Goal: Task Accomplishment & Management: Use online tool/utility

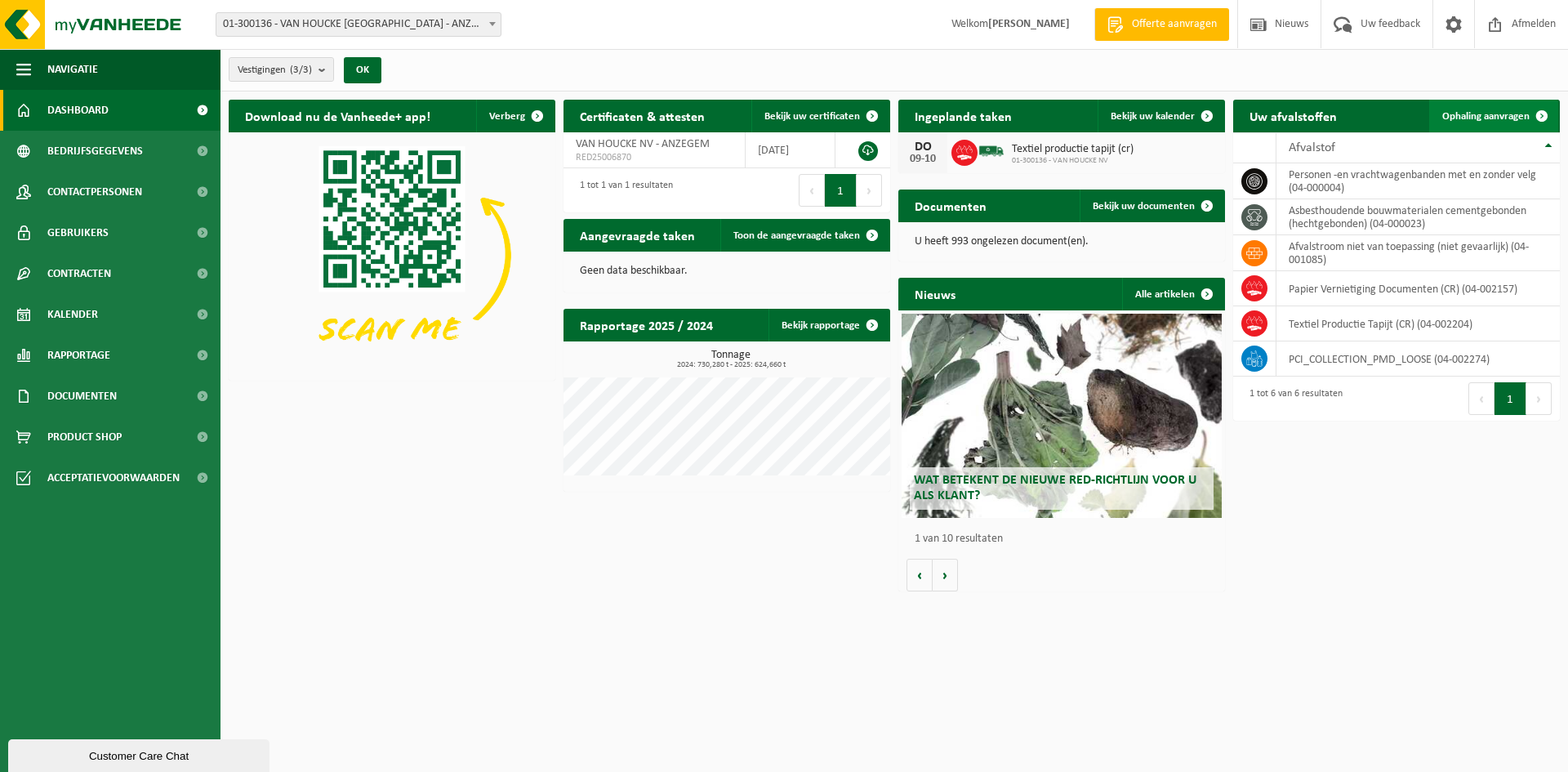
click at [1489, 114] on span "Ophaling aanvragen" at bounding box center [1486, 116] width 87 height 11
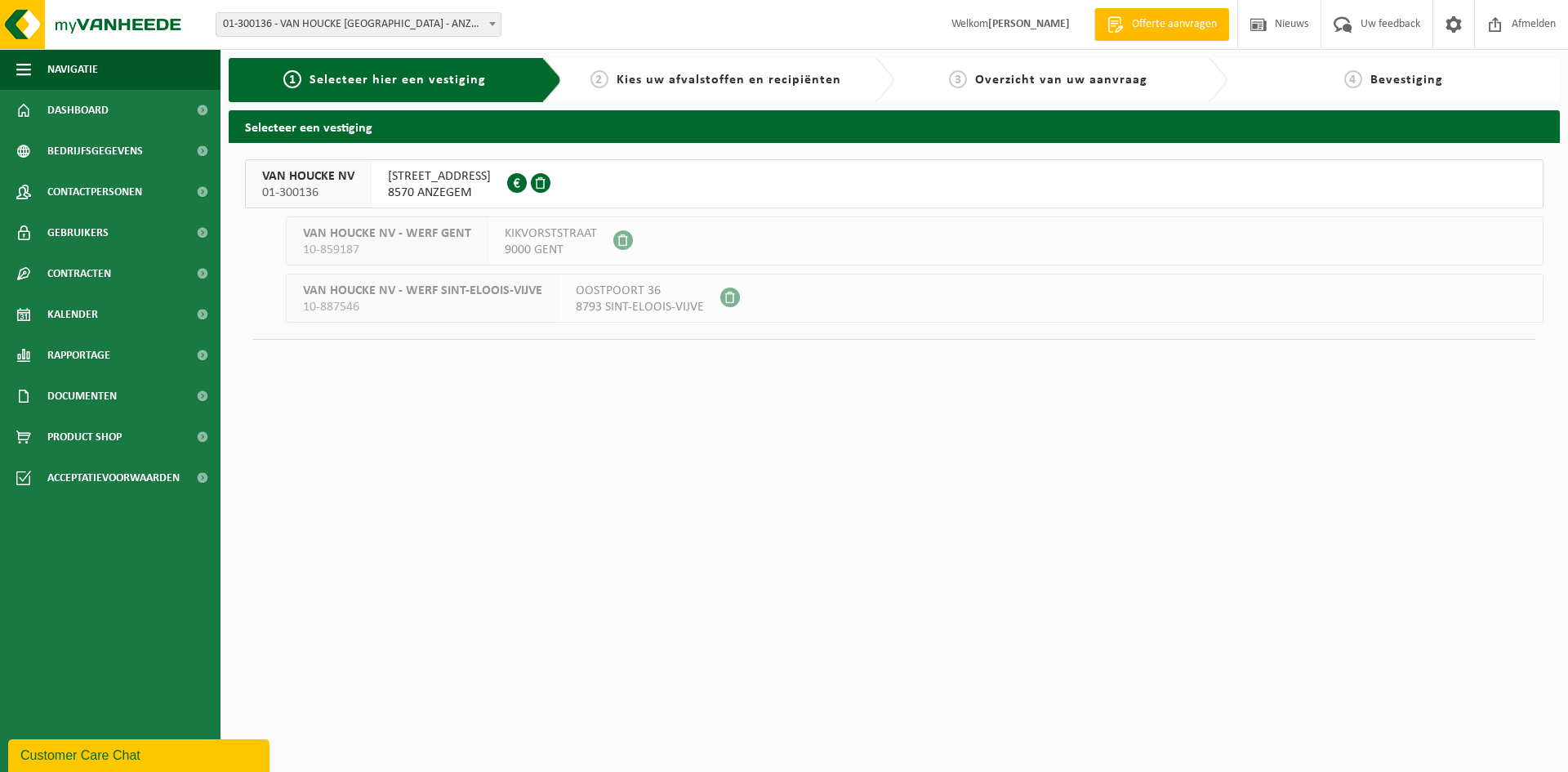
click at [335, 185] on span "01-300136" at bounding box center [308, 193] width 92 height 17
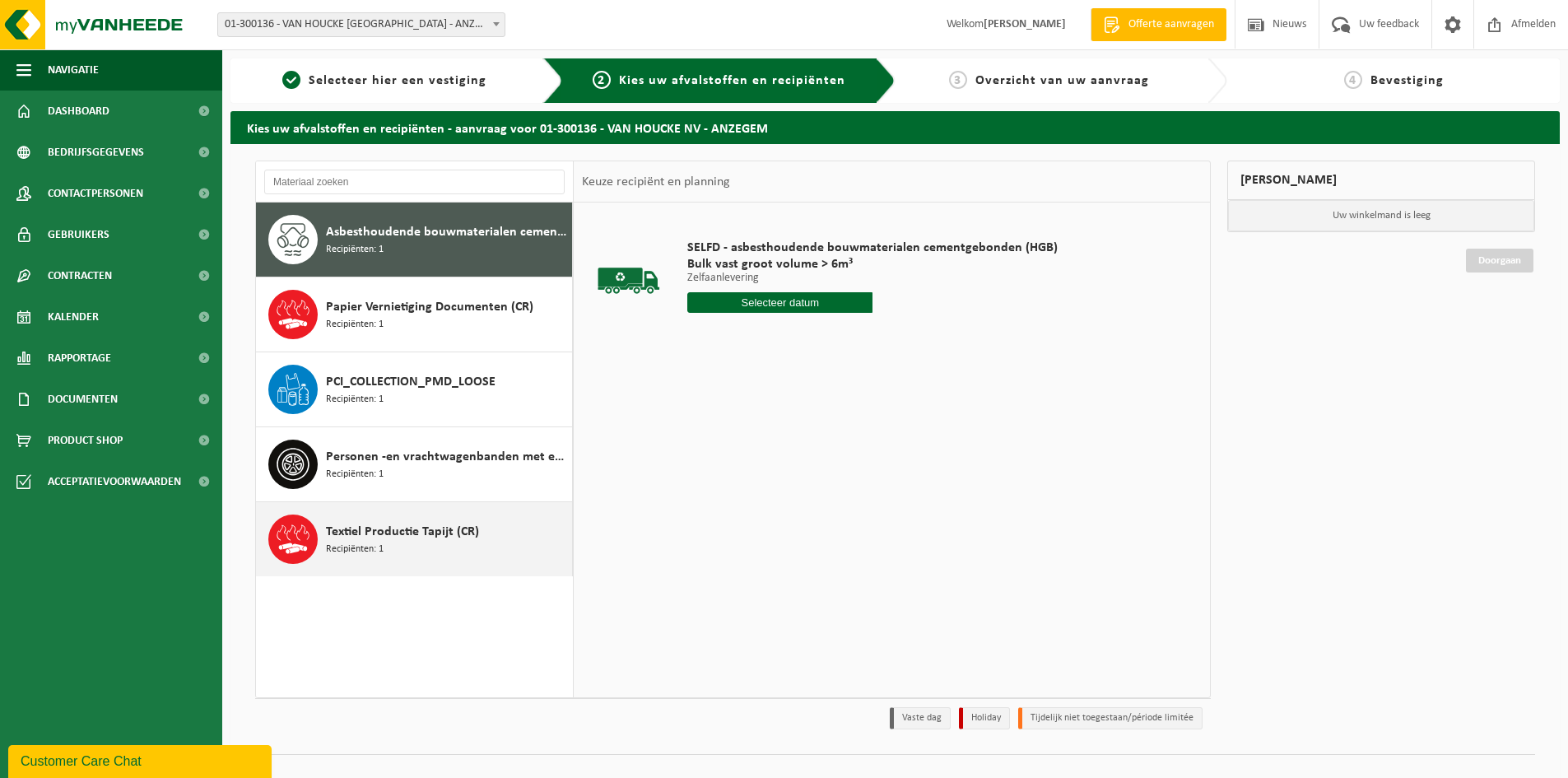
click at [387, 545] on div "Textiel Productie Tapijt (CR) Recipiënten: 1" at bounding box center [447, 539] width 242 height 49
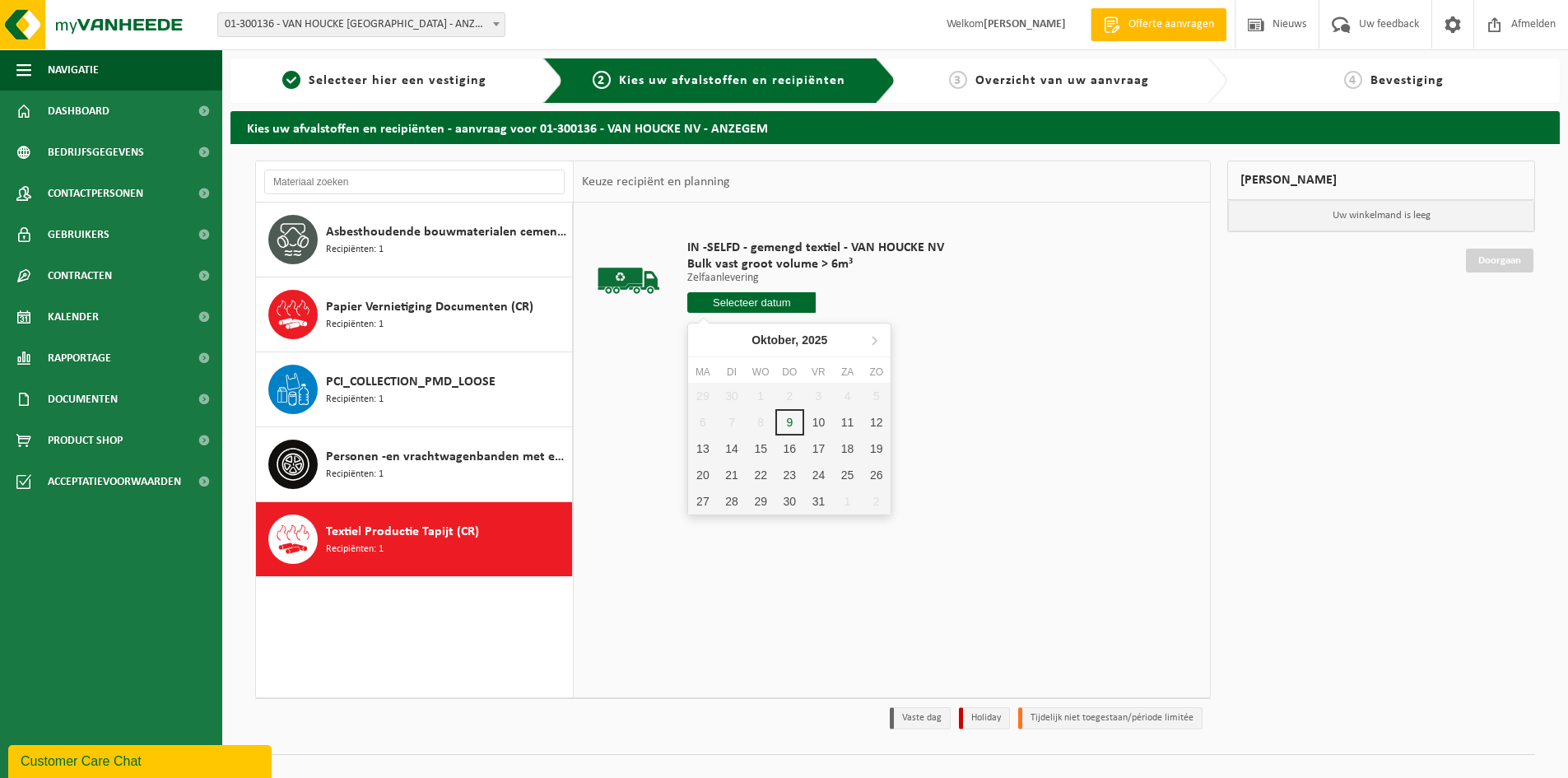
click at [765, 305] on input "text" at bounding box center [752, 302] width 129 height 21
click at [824, 423] on div "10" at bounding box center [818, 422] width 28 height 26
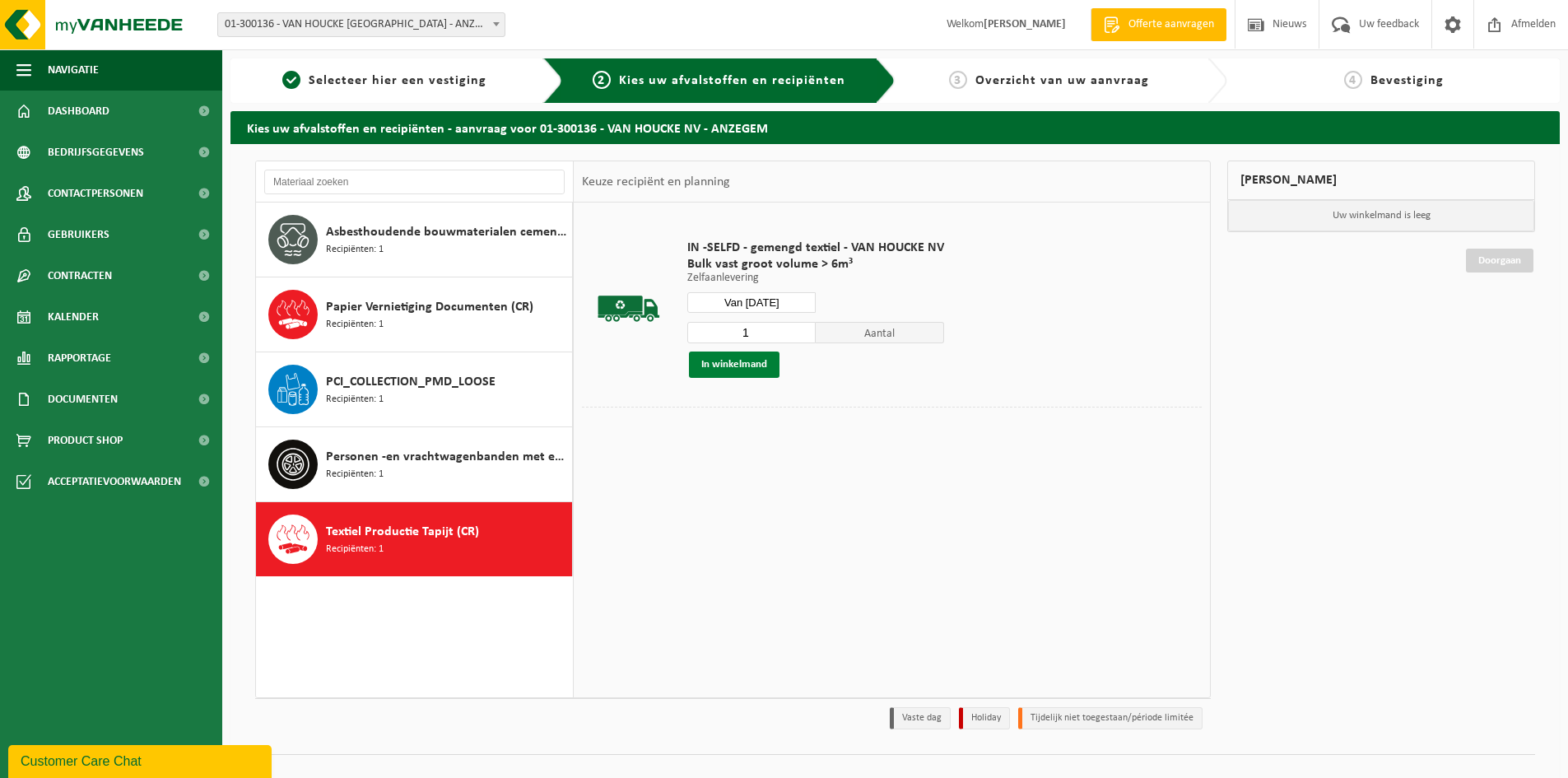
click at [746, 364] on button "In winkelmand" at bounding box center [734, 364] width 90 height 26
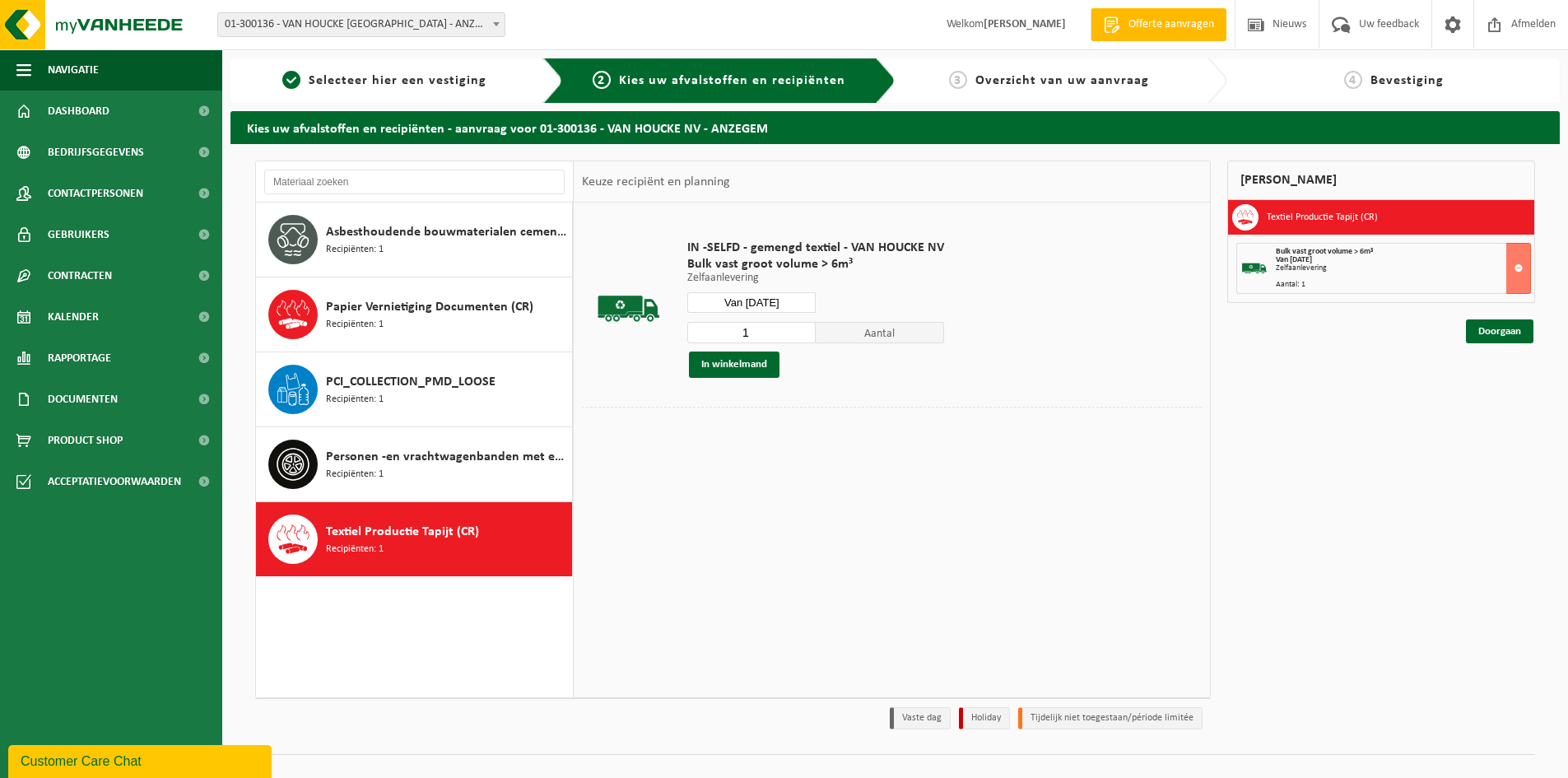
click at [777, 296] on input "Van 2025-10-10" at bounding box center [752, 302] width 129 height 21
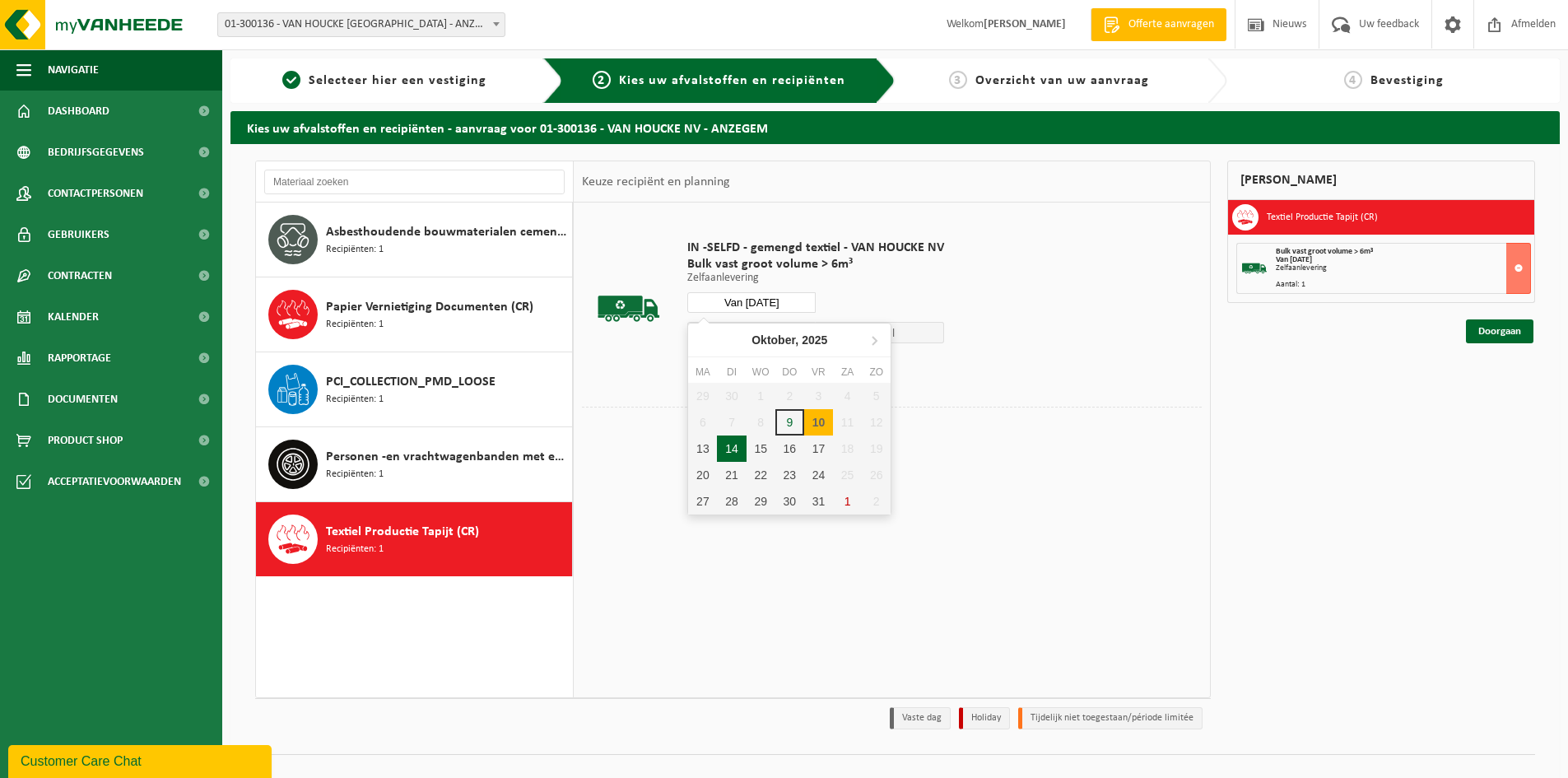
click at [736, 452] on div "14" at bounding box center [731, 448] width 28 height 26
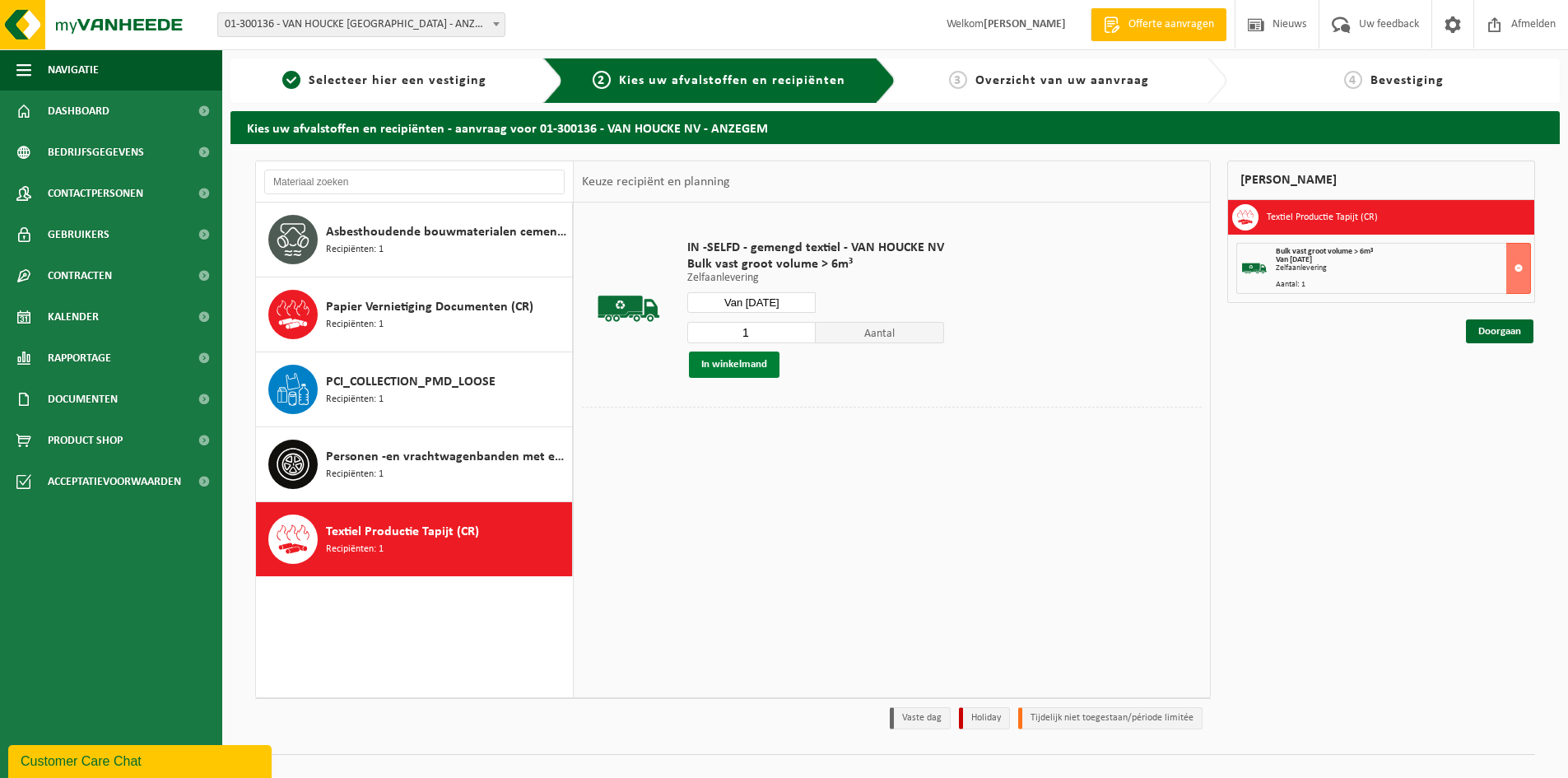
click at [752, 366] on button "In winkelmand" at bounding box center [734, 364] width 90 height 26
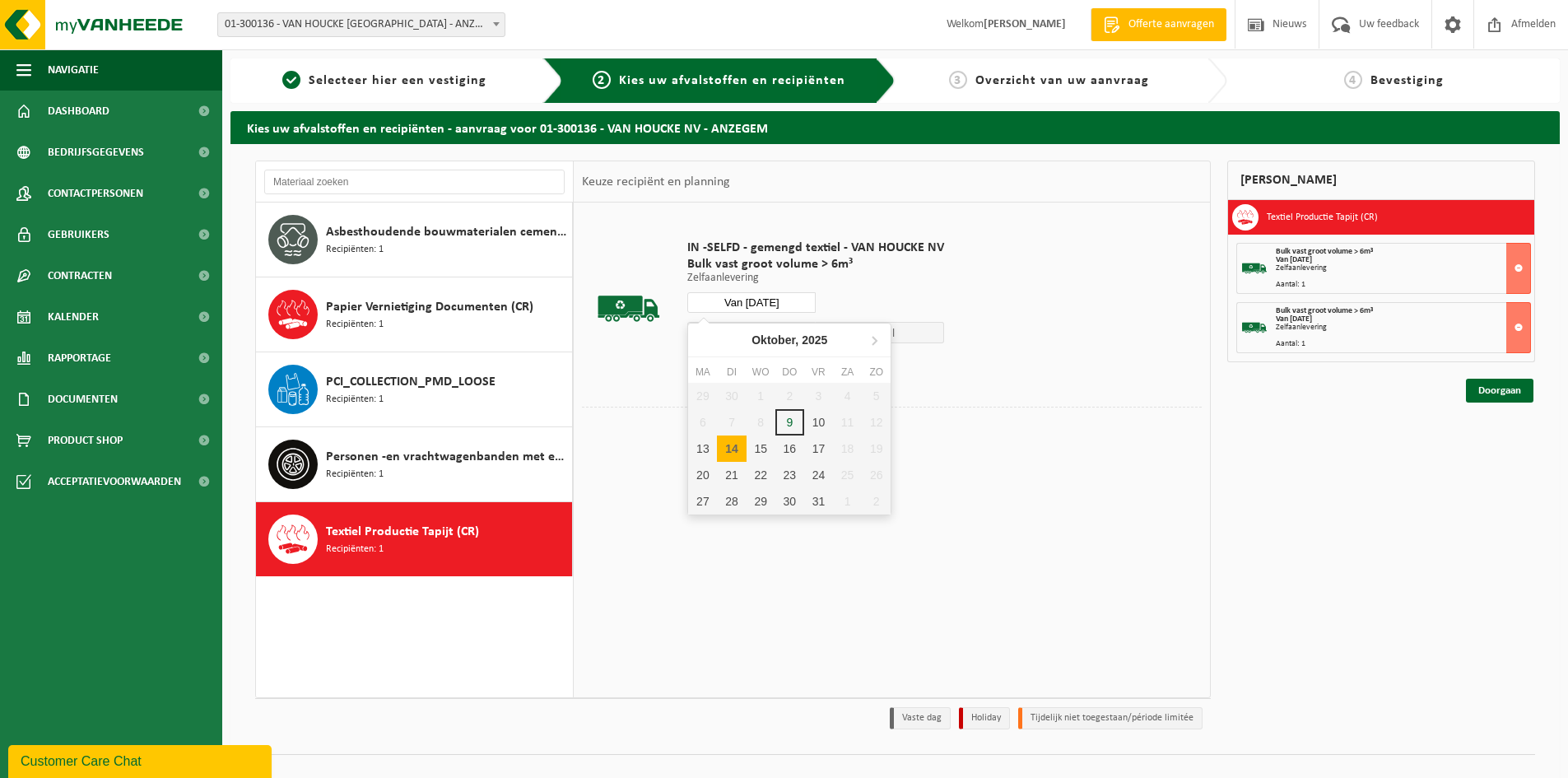
click at [762, 302] on input "Van 2025-10-14" at bounding box center [752, 302] width 129 height 21
click at [762, 444] on div "15" at bounding box center [761, 448] width 28 height 26
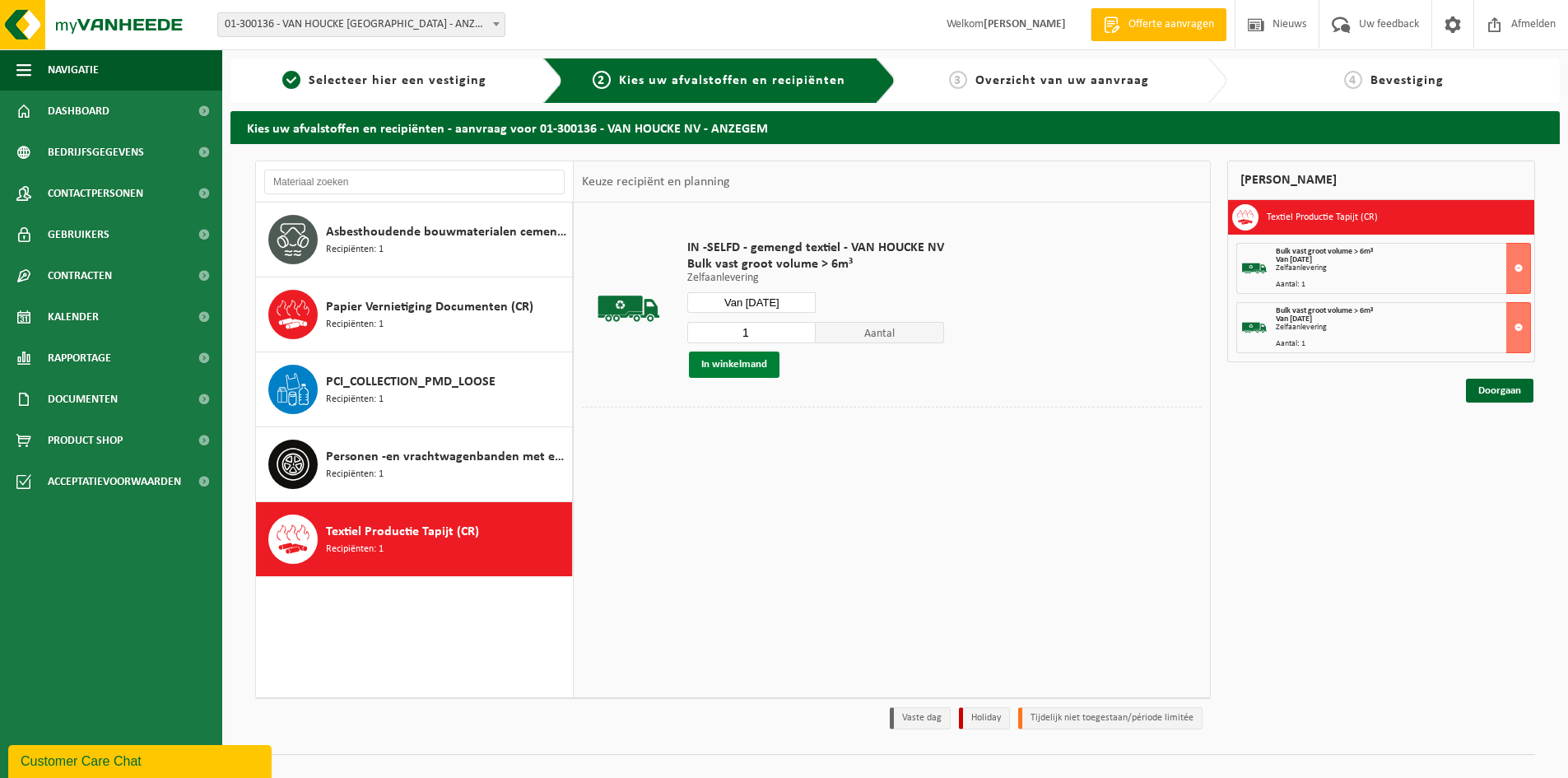
click at [745, 365] on button "In winkelmand" at bounding box center [734, 364] width 90 height 26
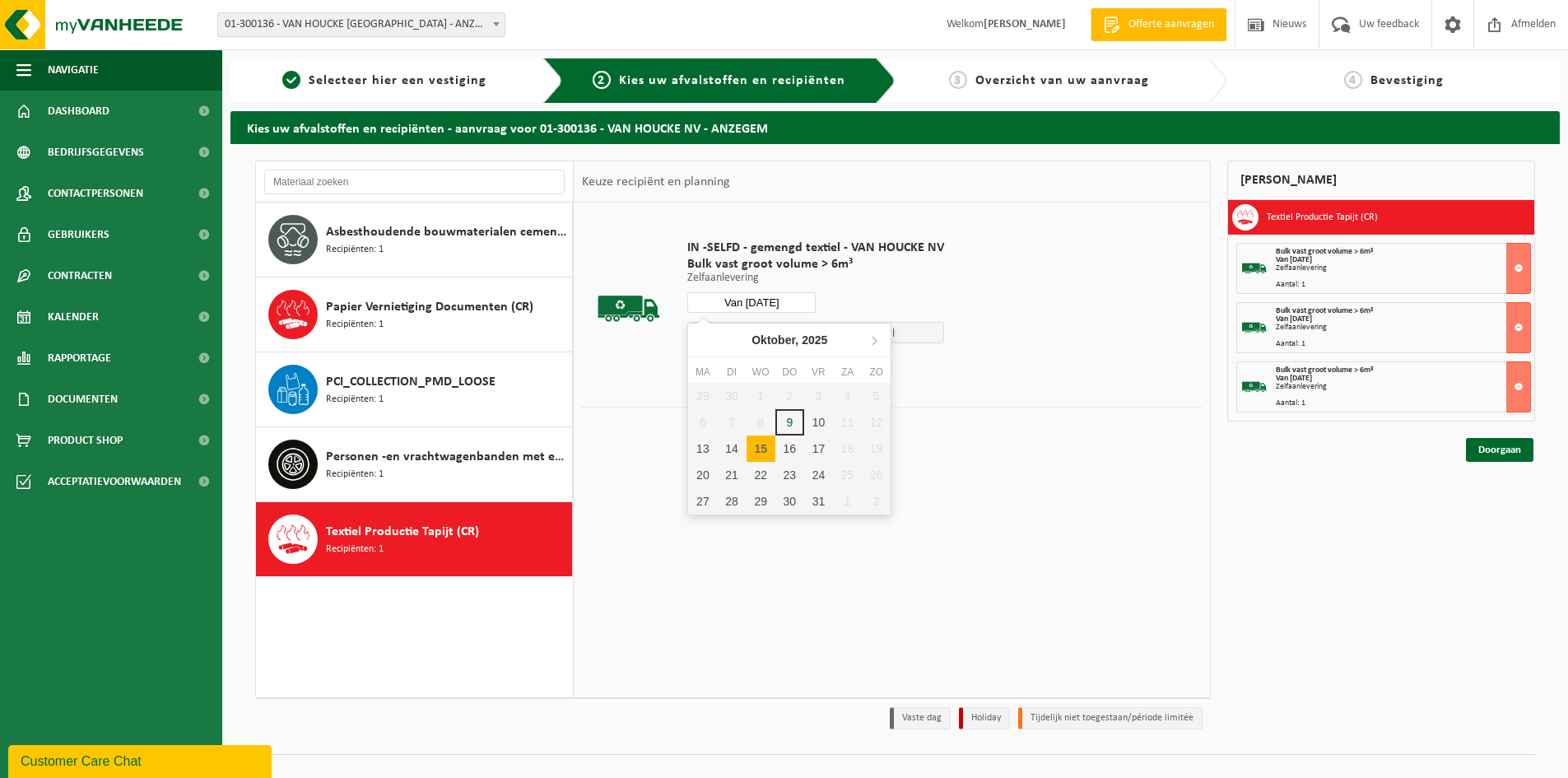
click at [752, 303] on input "Van 2025-10-15" at bounding box center [752, 302] width 129 height 21
click at [789, 450] on div "16" at bounding box center [789, 448] width 28 height 26
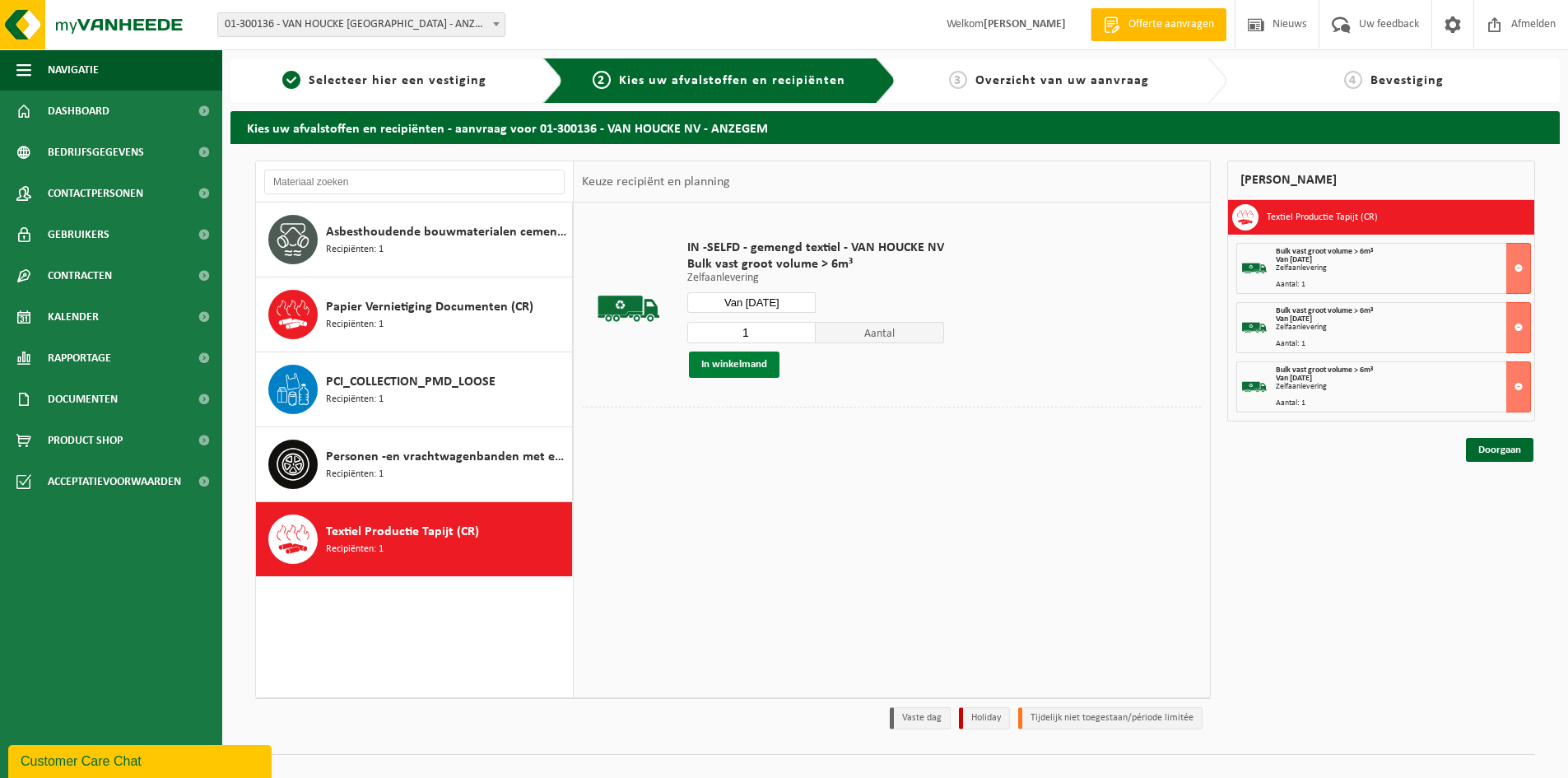
click at [744, 364] on button "In winkelmand" at bounding box center [734, 364] width 90 height 26
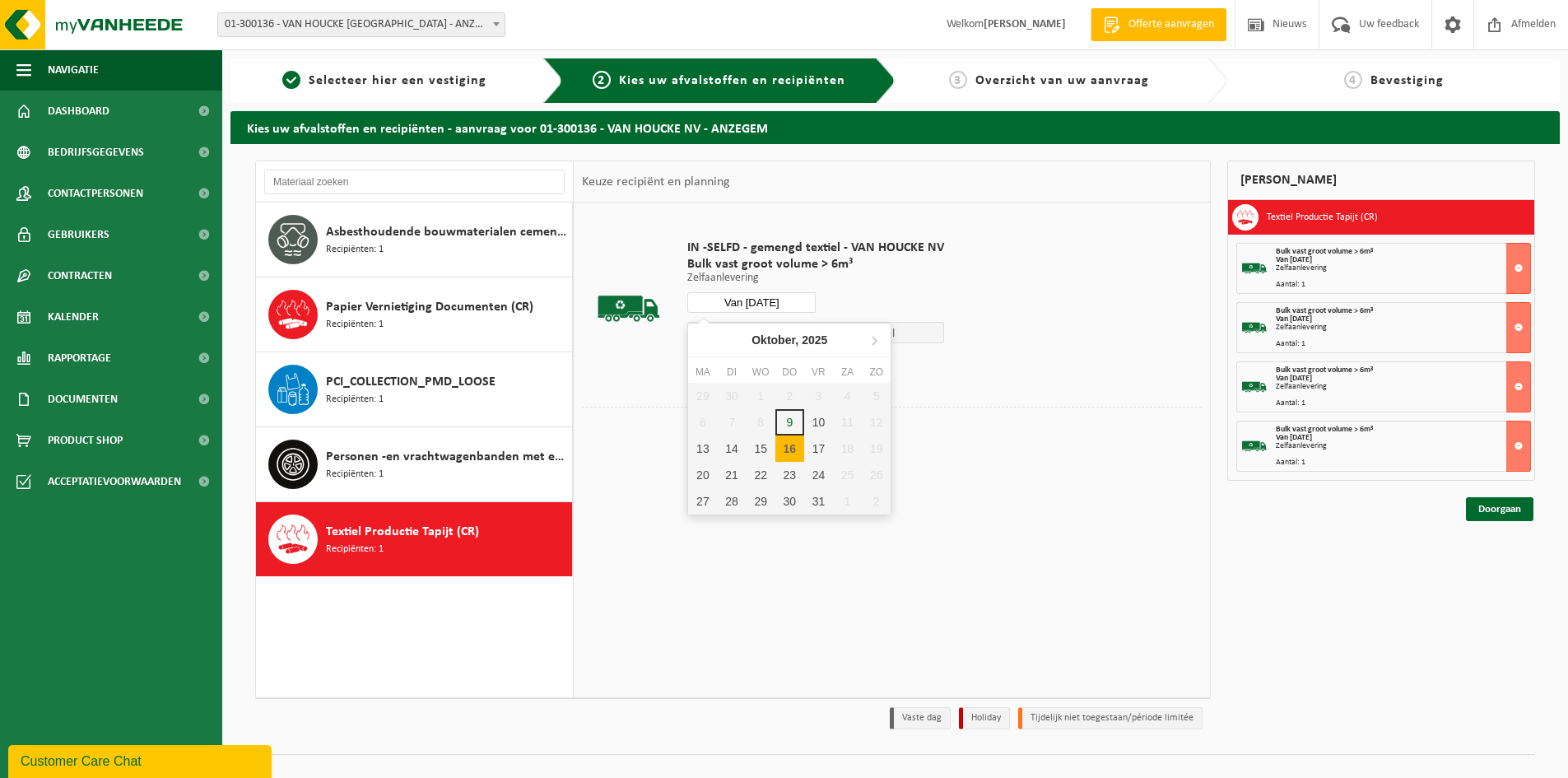
click at [764, 305] on input "Van 2025-10-16" at bounding box center [752, 302] width 129 height 21
click at [708, 474] on div "20" at bounding box center [702, 474] width 28 height 26
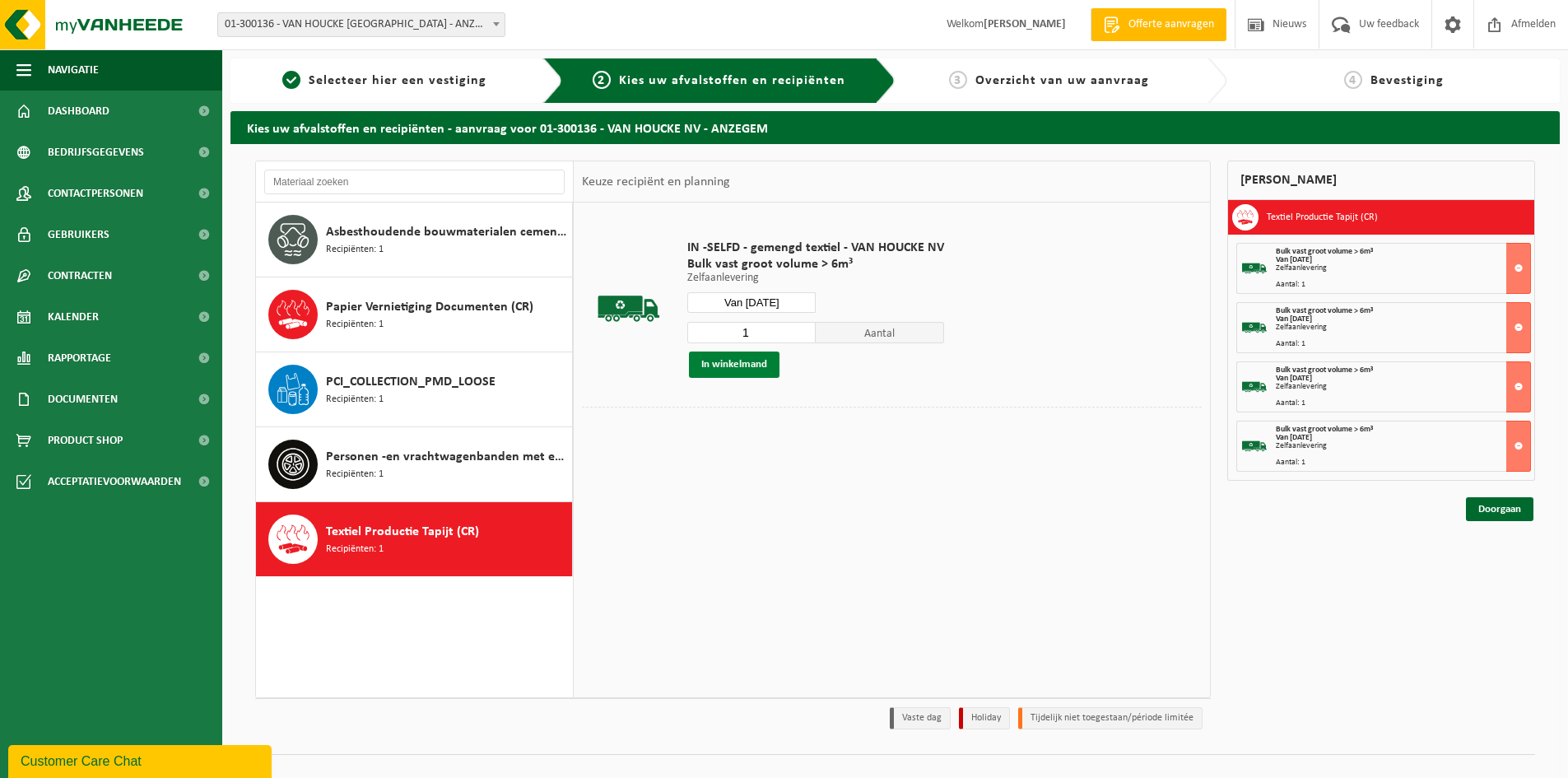
click at [758, 366] on button "In winkelmand" at bounding box center [734, 364] width 90 height 26
click at [765, 305] on input "Van 2025-10-20" at bounding box center [752, 302] width 129 height 21
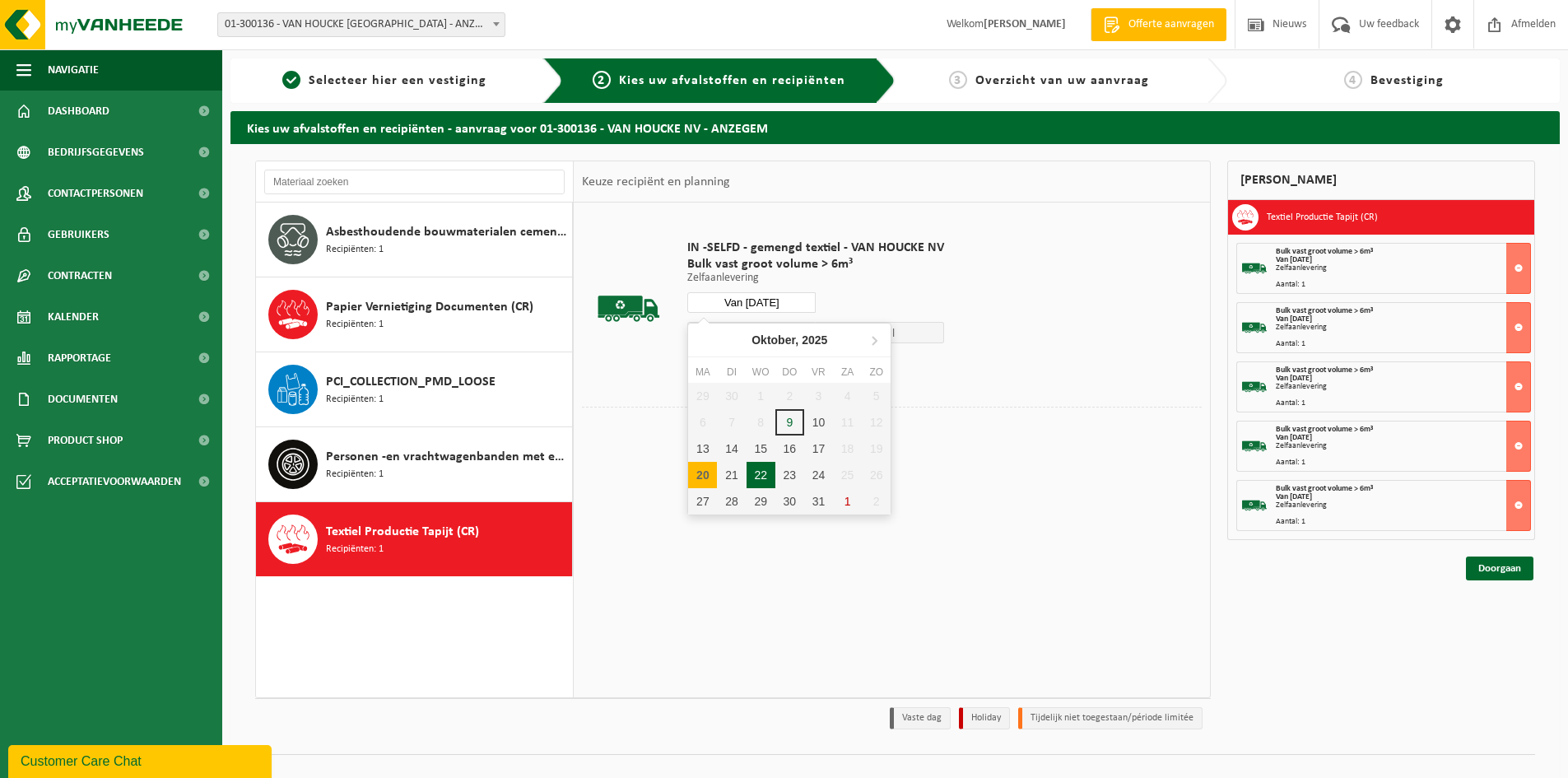
click at [766, 467] on div "22" at bounding box center [761, 474] width 28 height 26
type input "Van 2025-10-22"
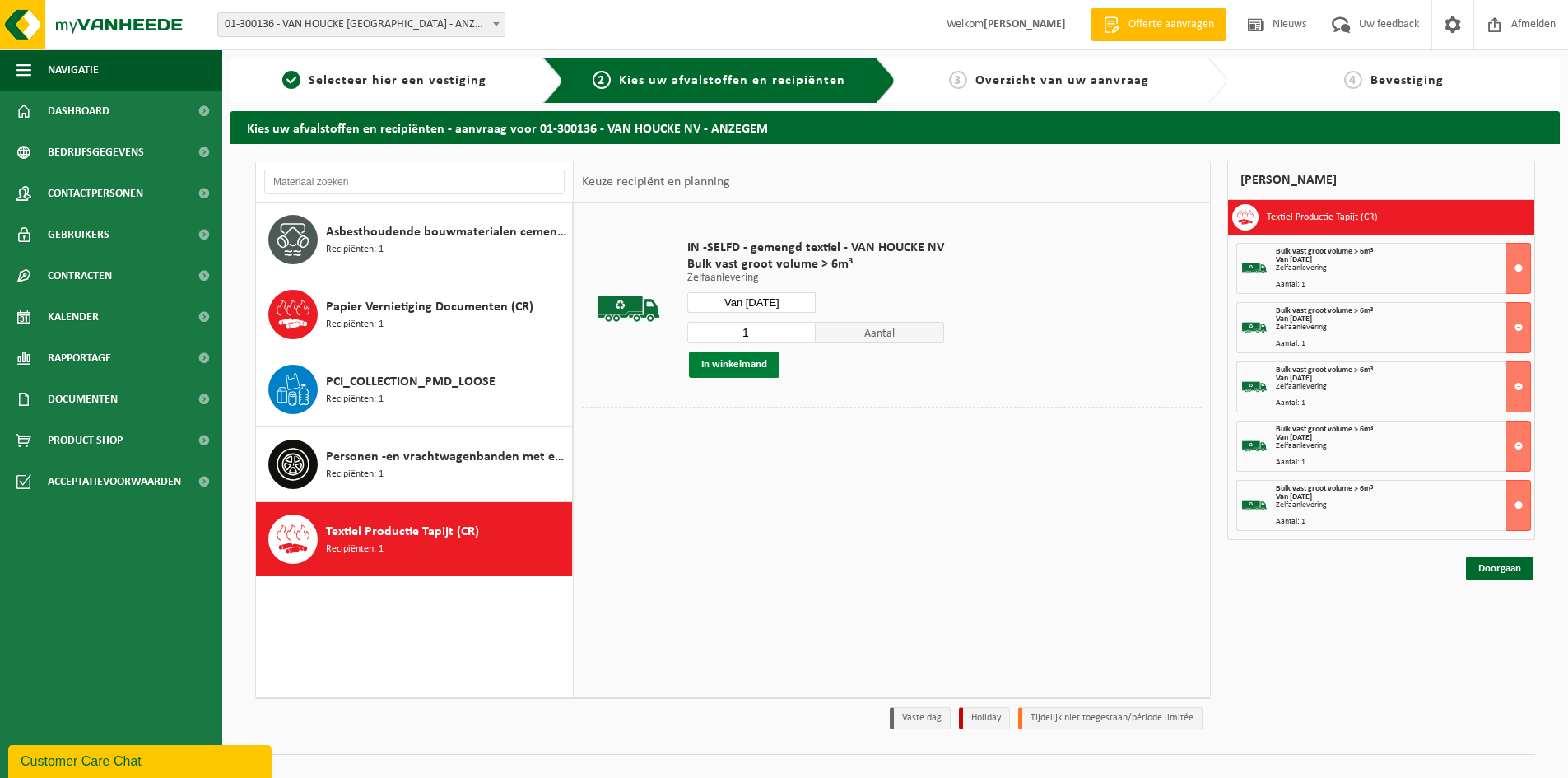
click at [746, 367] on button "In winkelmand" at bounding box center [734, 364] width 90 height 26
click at [1507, 627] on link "Doorgaan" at bounding box center [1499, 627] width 68 height 24
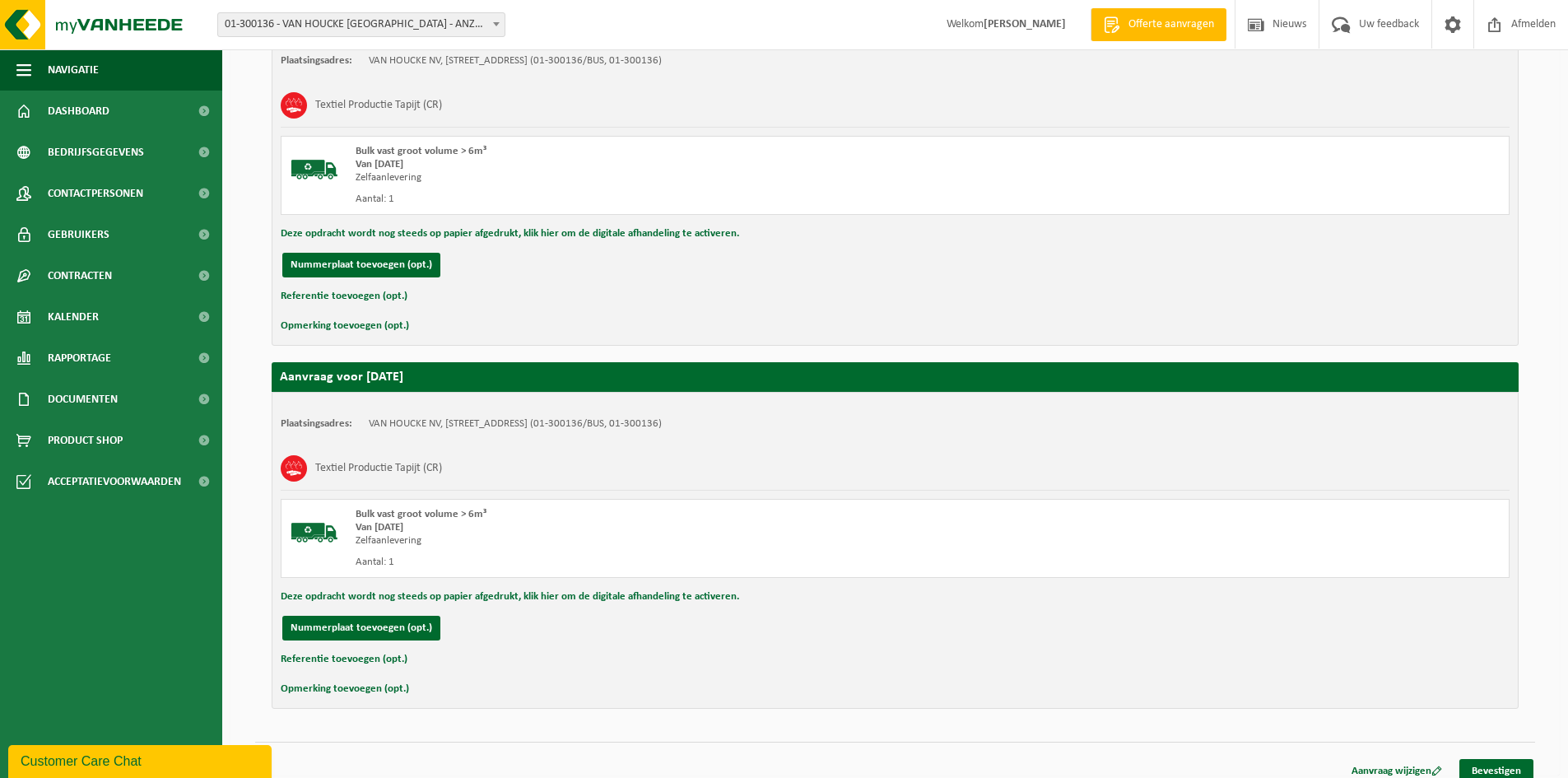
scroll to position [1806, 0]
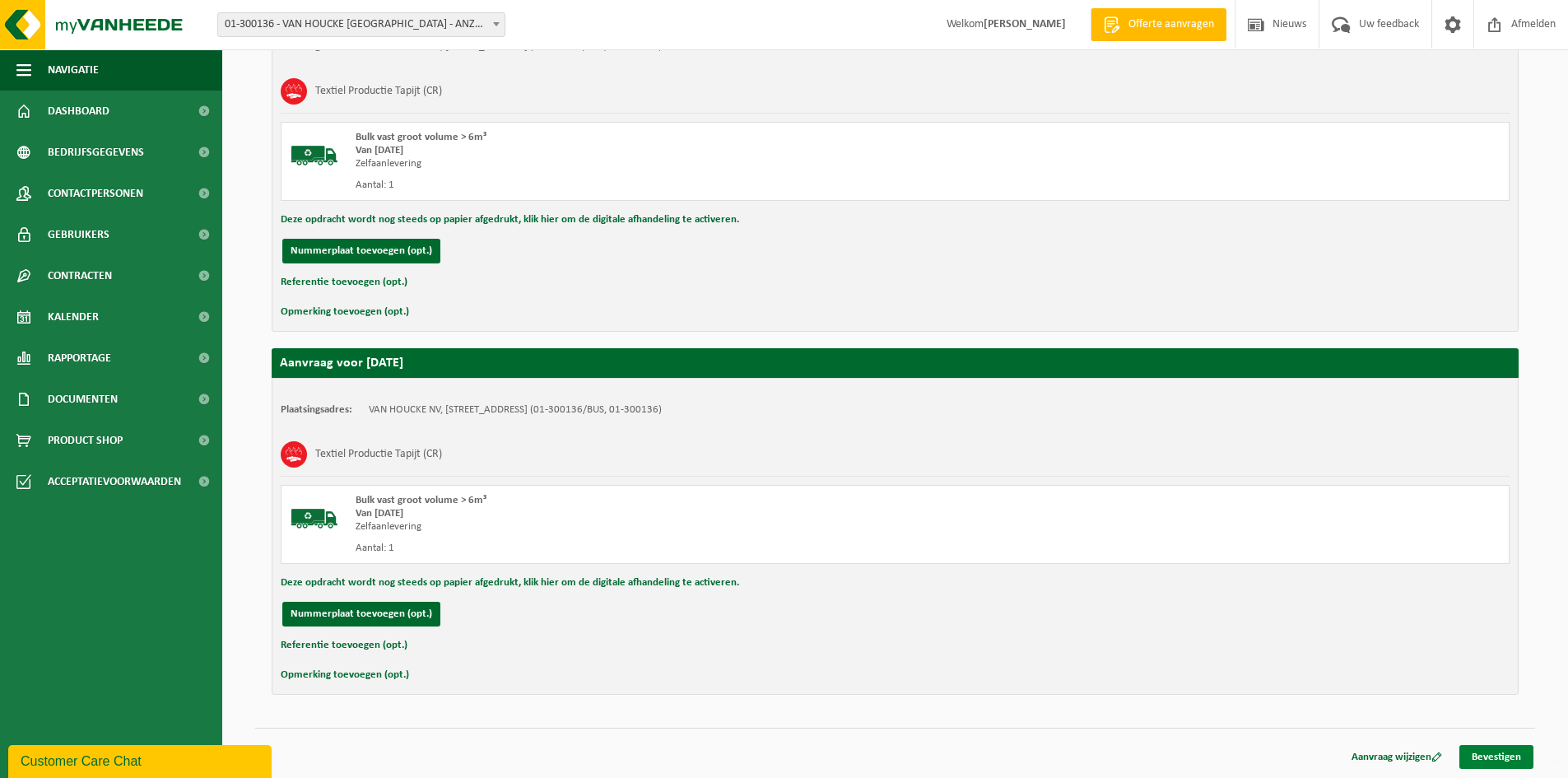
click at [1501, 757] on link "Bevestigen" at bounding box center [1496, 757] width 74 height 24
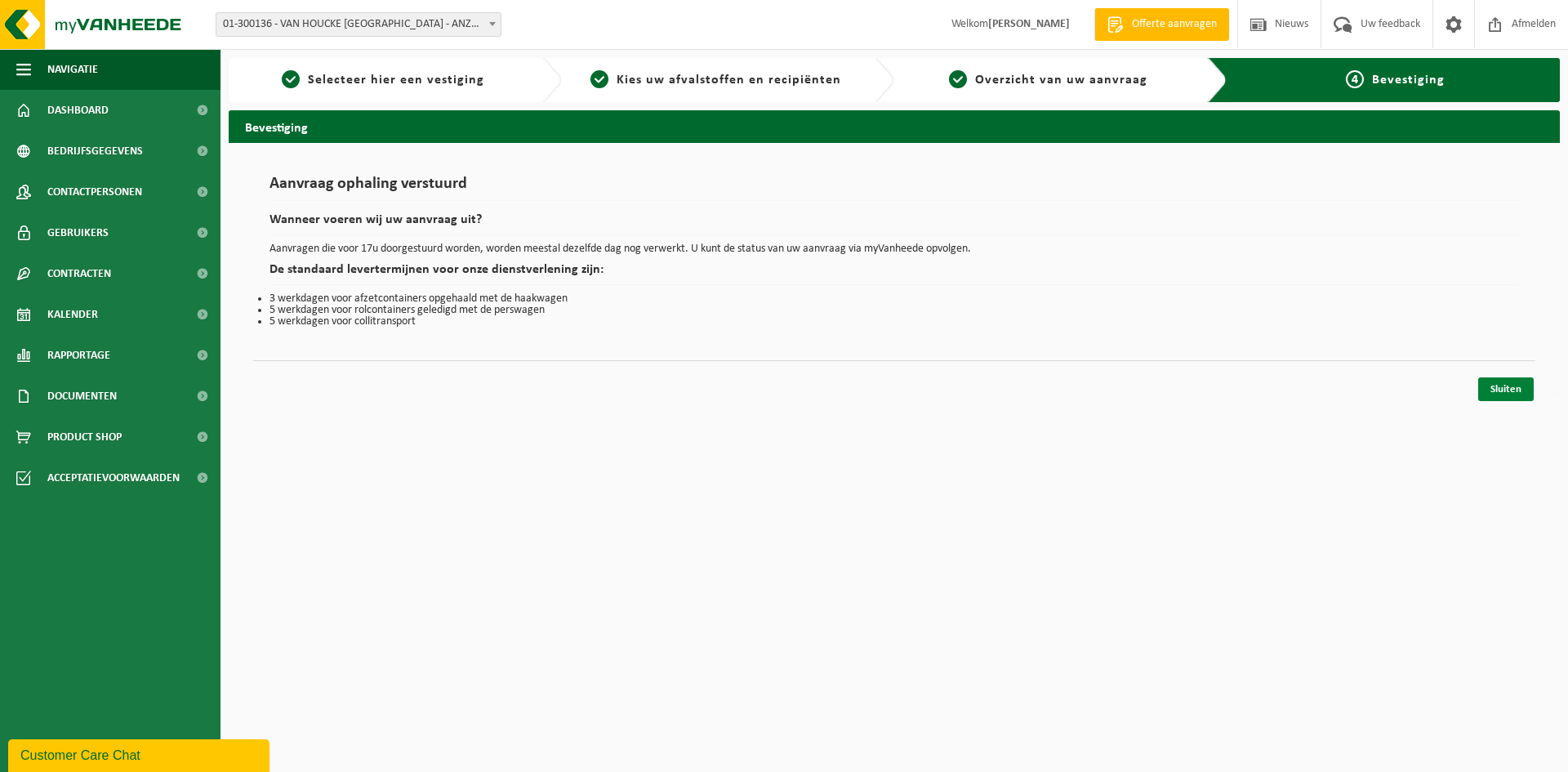
click at [1517, 388] on link "Sluiten" at bounding box center [1506, 389] width 56 height 24
